Goal: Obtain resource: Obtain resource

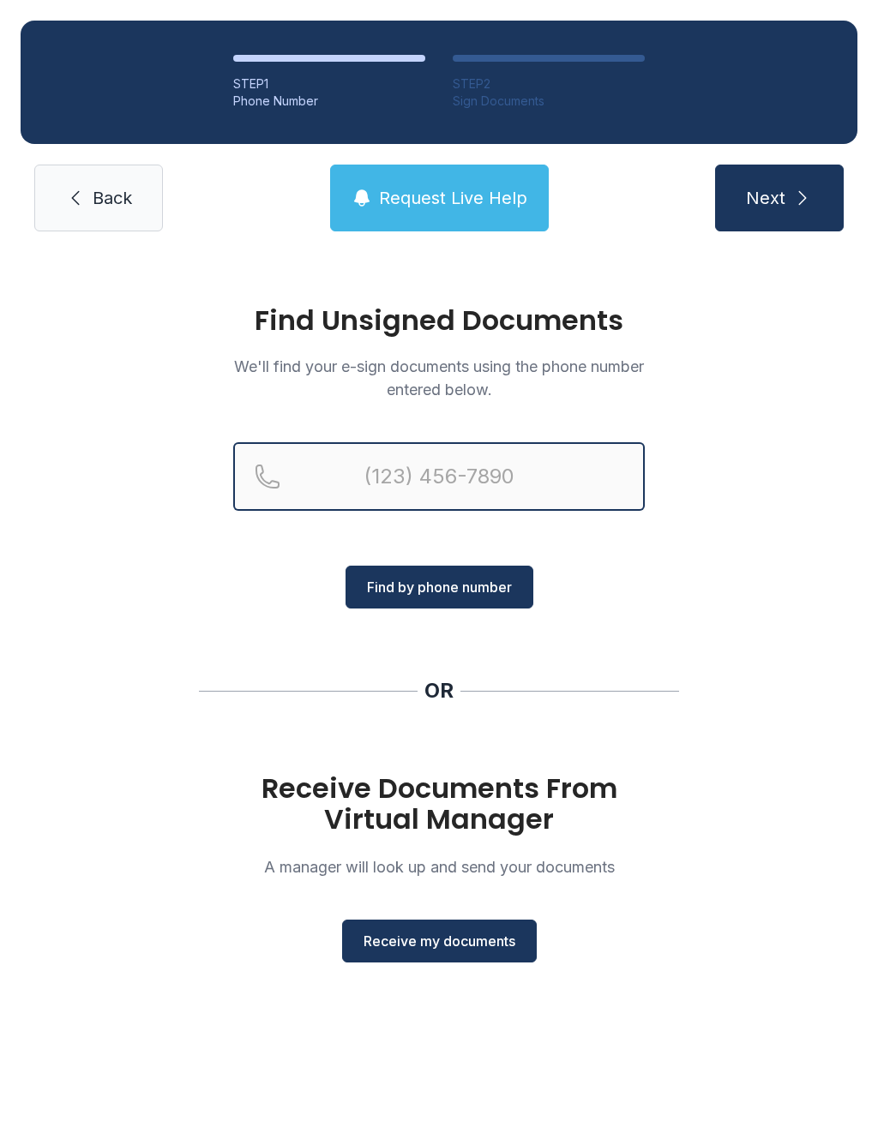
click at [432, 465] on input "Reservation phone number" at bounding box center [438, 476] width 411 height 69
type input "("
click at [560, 704] on div "OR" at bounding box center [439, 690] width 480 height 27
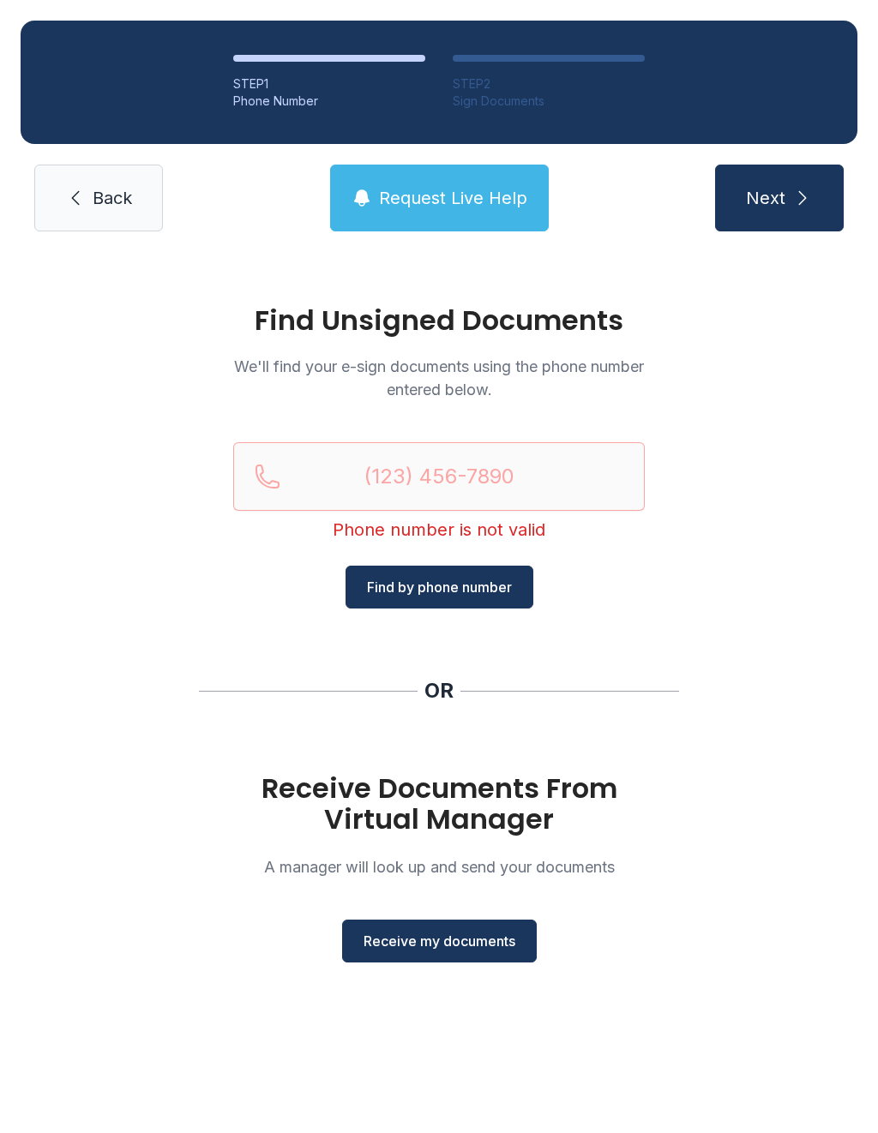
click at [440, 956] on button "Receive my documents" at bounding box center [439, 941] width 195 height 43
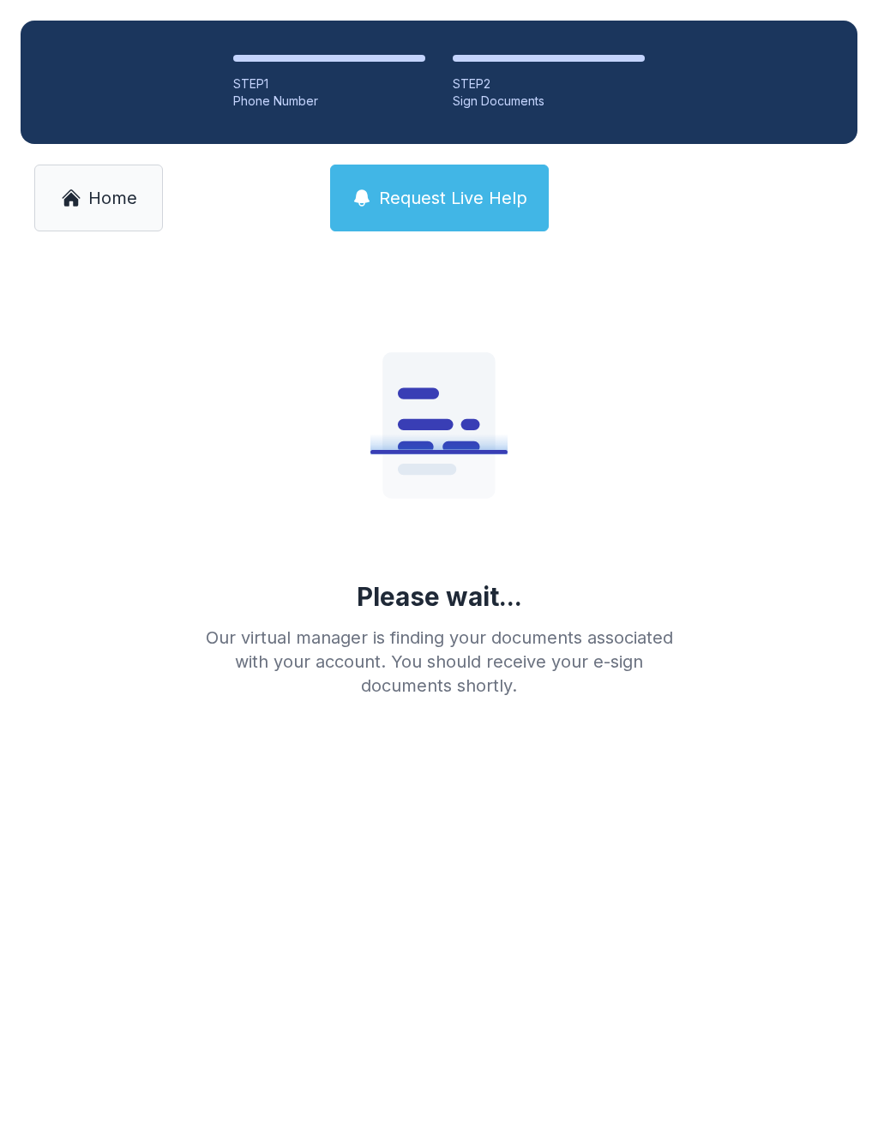
click at [102, 220] on link "Home" at bounding box center [98, 198] width 129 height 67
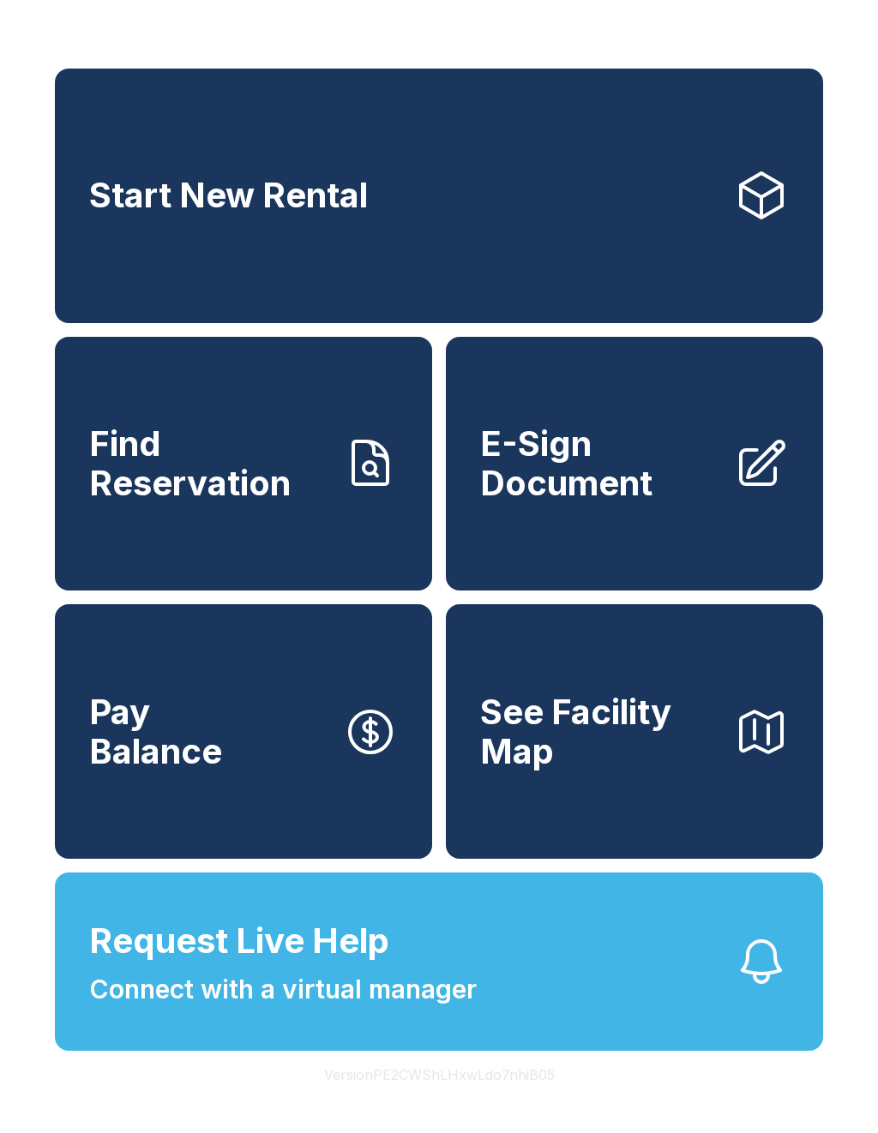
click at [714, 521] on link "E-Sign Document" at bounding box center [634, 464] width 377 height 255
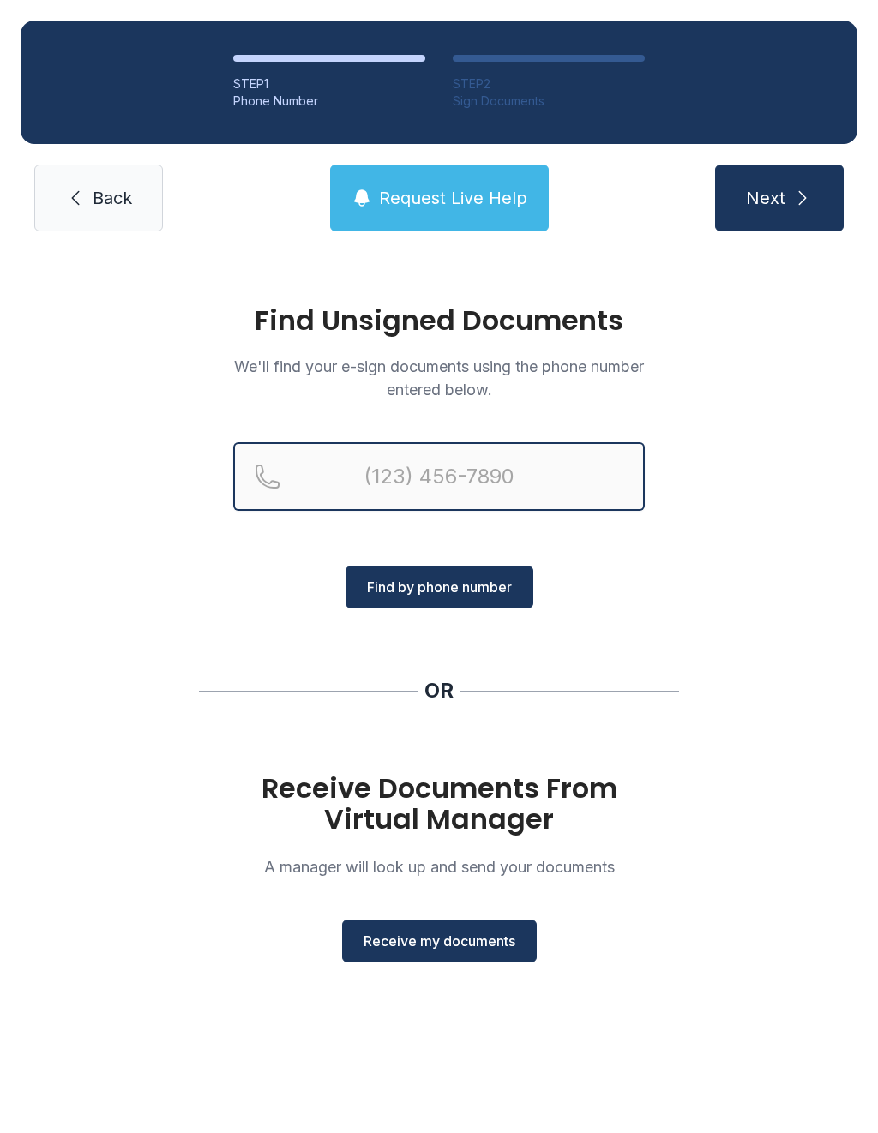
click at [450, 480] on input "Reservation phone number" at bounding box center [438, 476] width 411 height 69
type input "[PHONE_NUMBER]"
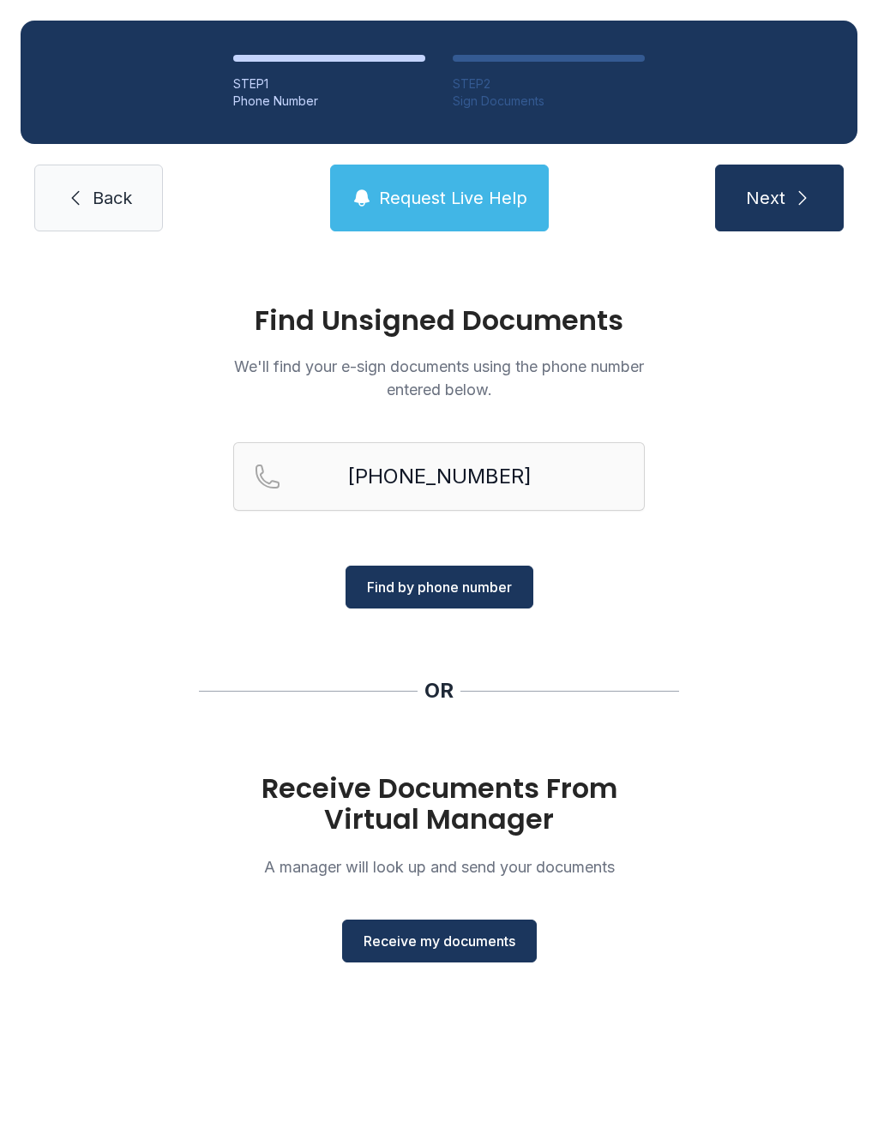
click at [135, 724] on div "Find Unsigned Documents We'll find your e-sign documents using the phone number…" at bounding box center [439, 641] width 878 height 779
click at [435, 939] on span "Receive my documents" at bounding box center [439, 941] width 152 height 21
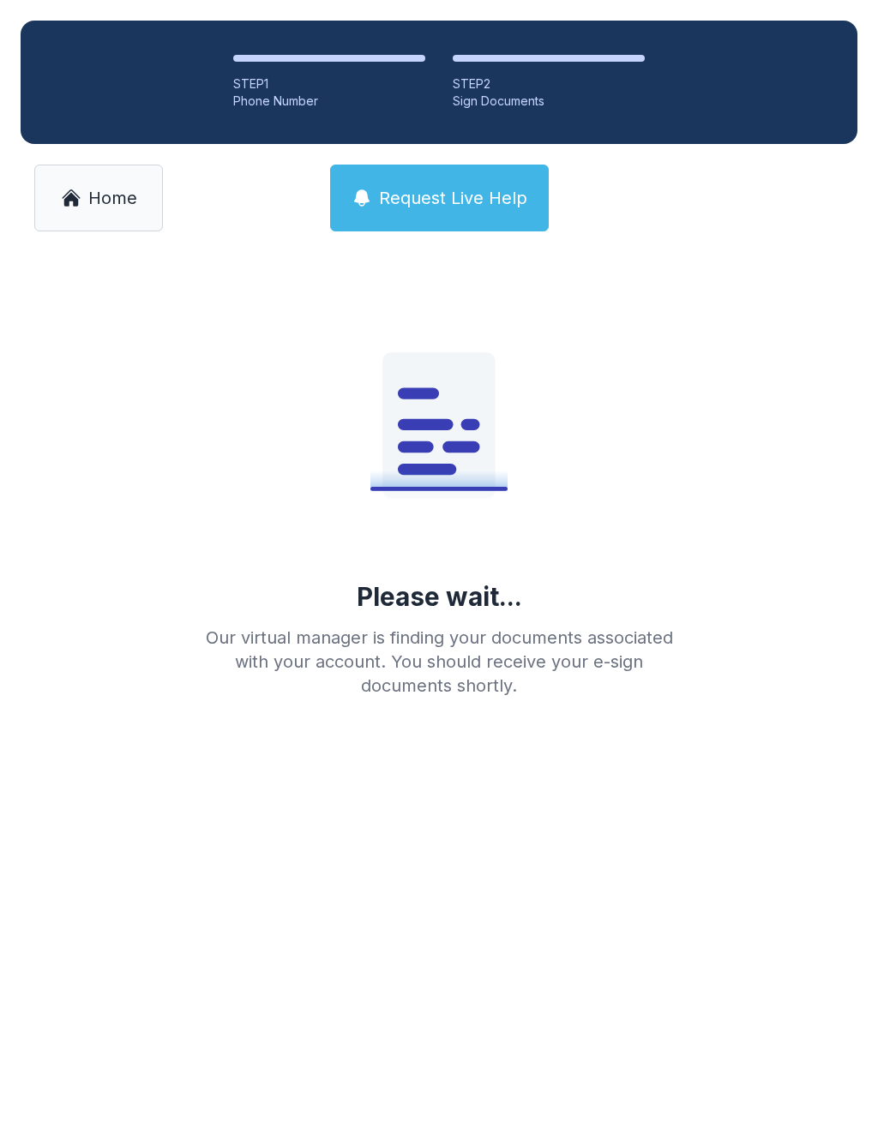
click at [98, 181] on link "Home" at bounding box center [98, 198] width 129 height 67
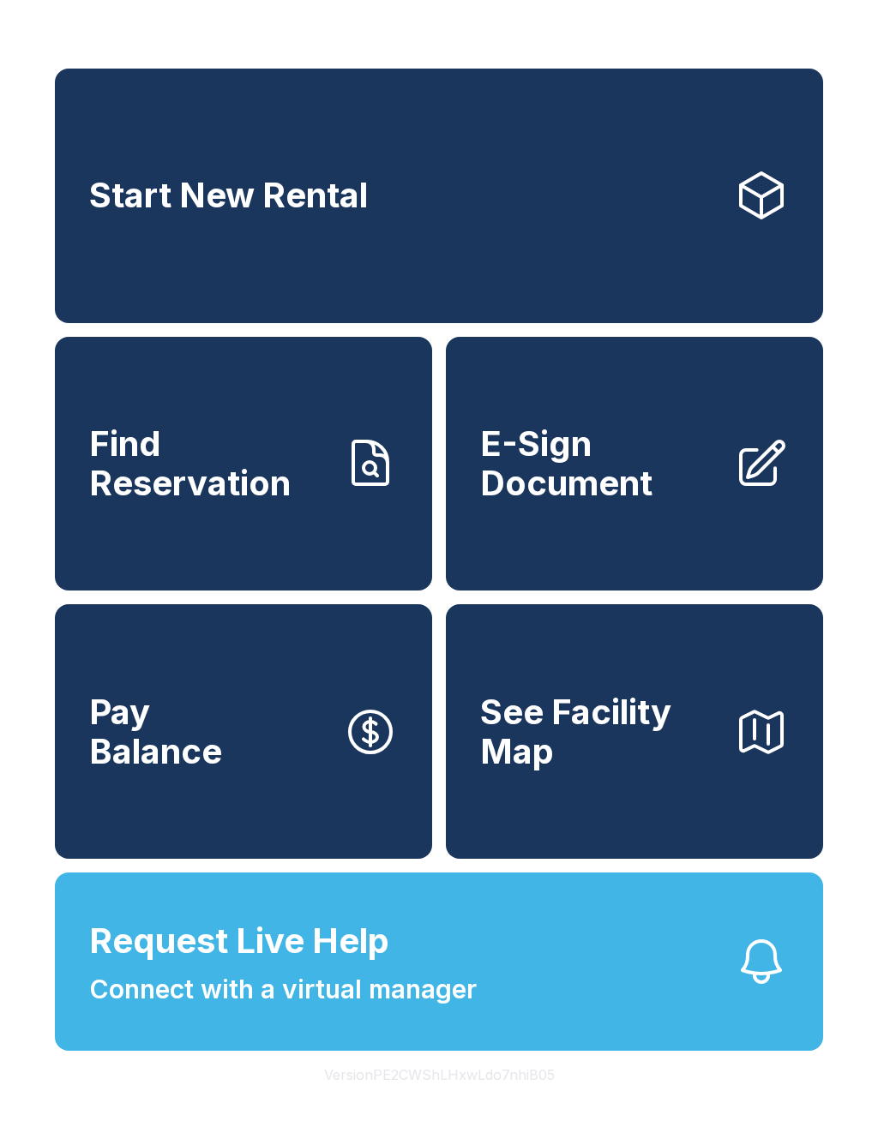
click at [687, 485] on span "E-Sign Document" at bounding box center [600, 463] width 240 height 78
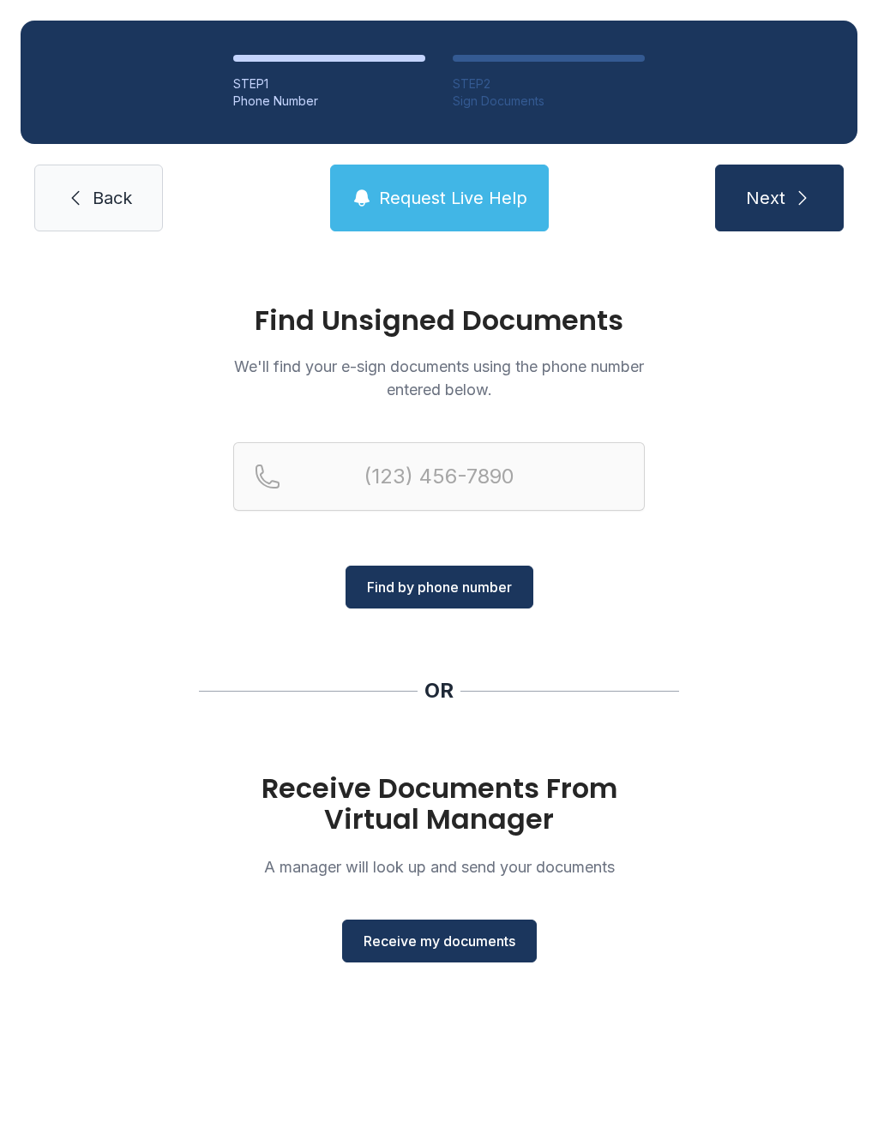
click at [465, 947] on span "Receive my documents" at bounding box center [439, 941] width 152 height 21
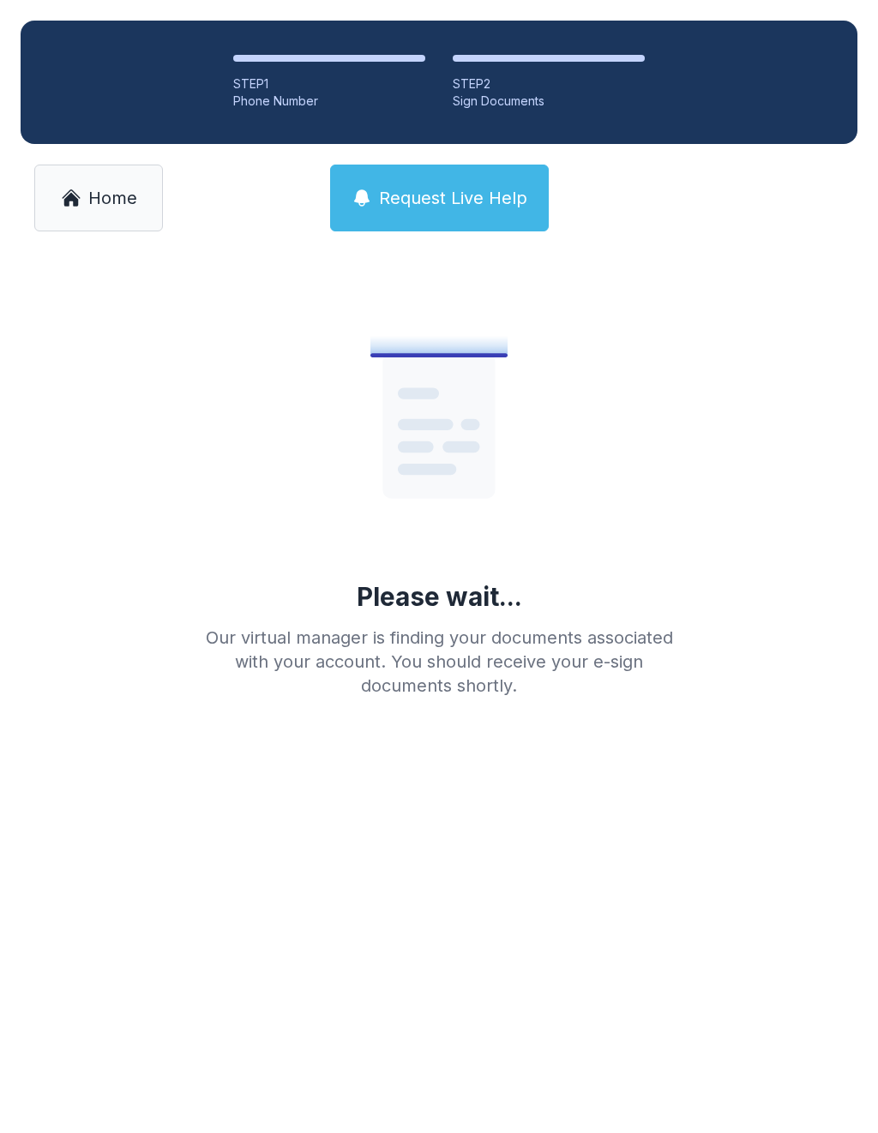
click at [89, 189] on span "Home" at bounding box center [112, 198] width 49 height 24
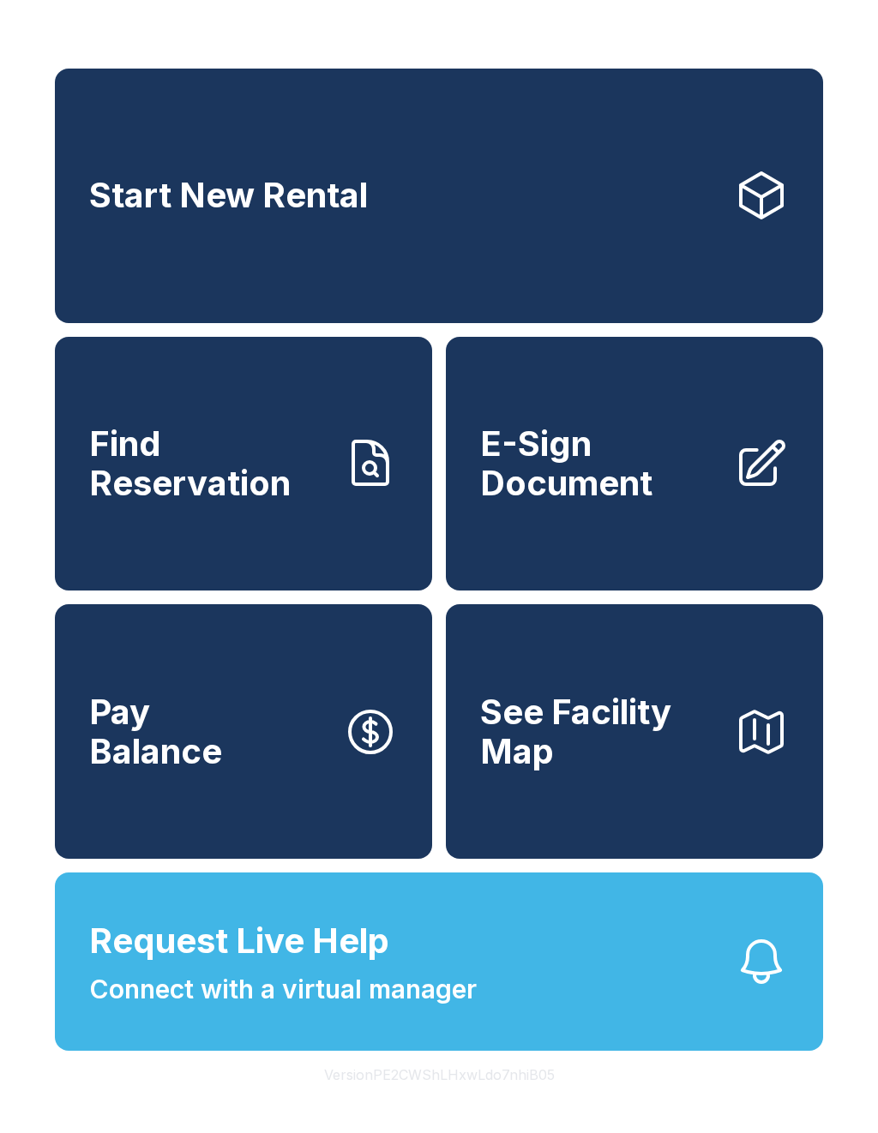
click at [636, 502] on span "E-Sign Document" at bounding box center [600, 463] width 240 height 78
